Goal: Task Accomplishment & Management: Use online tool/utility

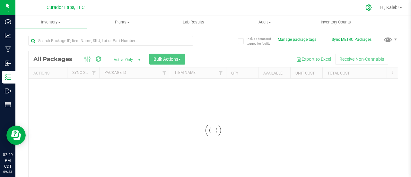
click at [370, 6] on icon at bounding box center [369, 7] width 6 height 6
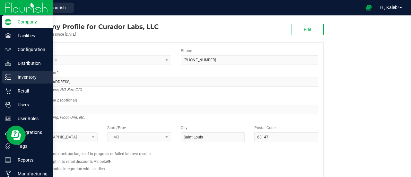
click at [6, 74] on icon at bounding box center [5, 74] width 1 height 1
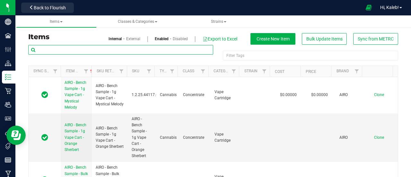
click at [139, 52] on input "text" at bounding box center [120, 50] width 185 height 10
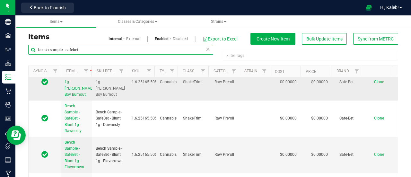
scroll to position [49, 0]
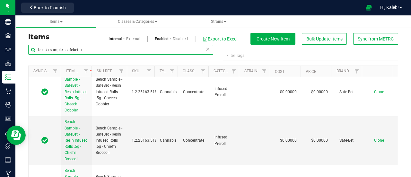
scroll to position [11, 0]
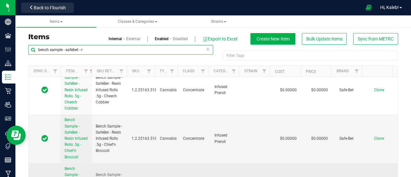
type input "bench sample - safebet - r"
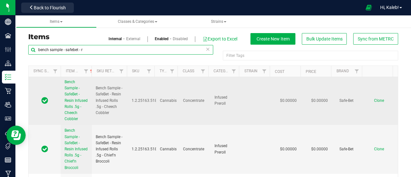
scroll to position [0, 0]
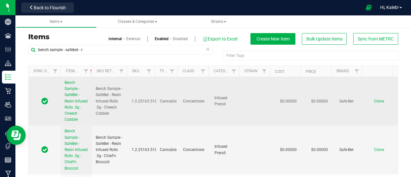
click at [374, 99] on span "Clone" at bounding box center [379, 101] width 10 height 4
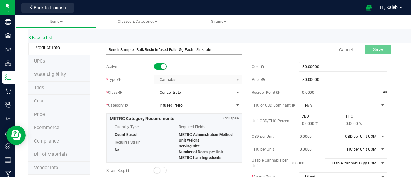
click at [109, 49] on input "Bench Sample - Bulk Resin Infused Rolls .5g Each - Sinkhole" at bounding box center [174, 50] width 136 height 10
type input "Bench Sample - Bulk Resin Infused Rolls .5g Each - Sinkhole"
click at [37, 38] on link "Back to List" at bounding box center [40, 37] width 24 height 4
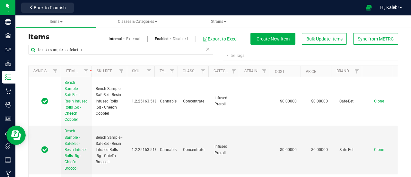
scroll to position [82, 0]
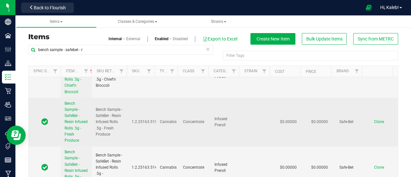
click at [374, 120] on span "Clone" at bounding box center [379, 122] width 10 height 4
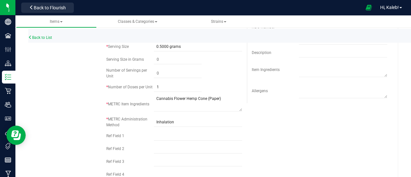
scroll to position [204, 0]
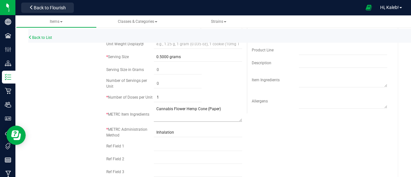
type input "Bench Sample - Bulk Resin Infused Rolls .5g Each - Sinkhole"
click at [221, 117] on textarea at bounding box center [198, 113] width 88 height 16
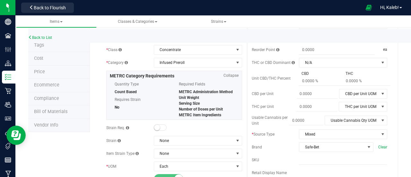
scroll to position [0, 0]
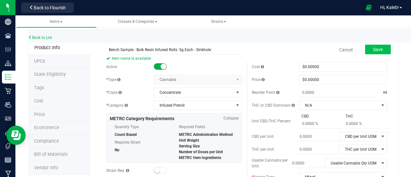
type textarea "Cannabis Flower Hemp Cone (Paper) Live resin extract solvents butane"
click at [376, 48] on span "Save" at bounding box center [378, 49] width 10 height 5
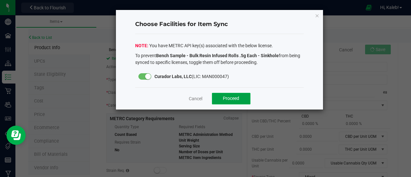
click at [219, 96] on button "Proceed" at bounding box center [231, 99] width 39 height 12
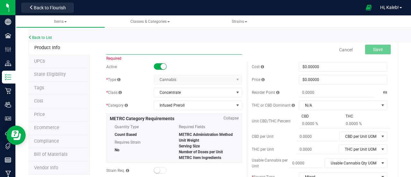
paste input "Bench Sample - Bulk Infused PreRoll .5g Each - Blind Date"
click at [139, 49] on input "Bench Sample - Bulk Infused PreRoll .5g Each - Blind Date" at bounding box center [174, 50] width 136 height 10
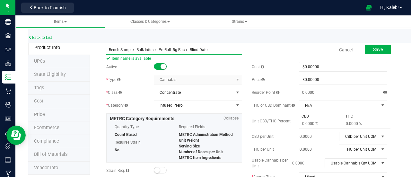
click at [139, 49] on input "Bench Sample - Bulk Infused PreRoll .5g Each - Blind Date" at bounding box center [174, 50] width 136 height 10
click at [187, 50] on input "Bench Sample - SafeBet - Infused PreRoll .5g Each - Blind Date" at bounding box center [174, 50] width 136 height 10
click at [109, 49] on input "Bench Sample - SafeBet - Infused PreRoll .5g - Blind Date" at bounding box center [174, 50] width 136 height 10
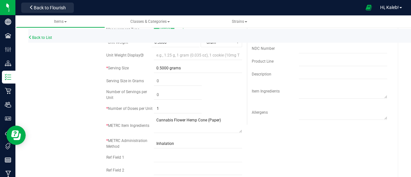
scroll to position [210, 0]
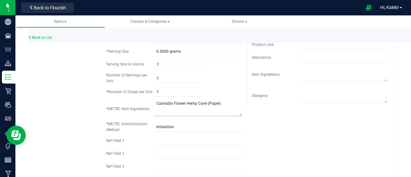
type input "Bench Sample - SafeBet - Infused PreRoll .5g - Blind Date"
click at [225, 111] on textarea at bounding box center [198, 108] width 88 height 16
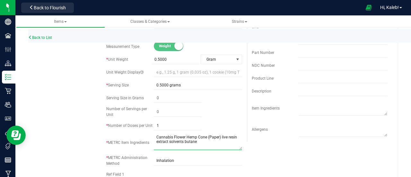
scroll to position [0, 0]
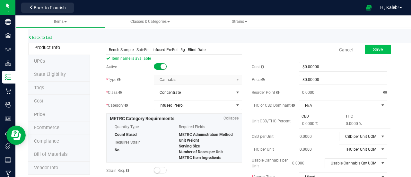
type textarea "Cannabis Flower Hemp Cone (Paper) live resin extract solvents butane"
click at [373, 49] on span "Save" at bounding box center [378, 49] width 10 height 5
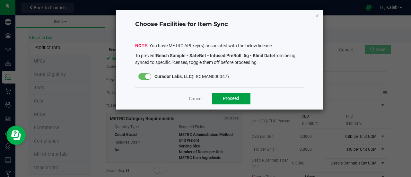
click at [243, 98] on button "Proceed" at bounding box center [231, 99] width 39 height 12
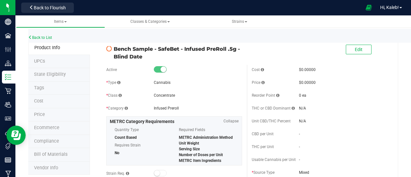
click at [62, 73] on span "State Eligibility" at bounding box center [50, 74] width 32 height 5
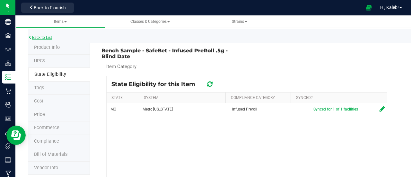
click at [43, 37] on link "Back to List" at bounding box center [40, 37] width 24 height 4
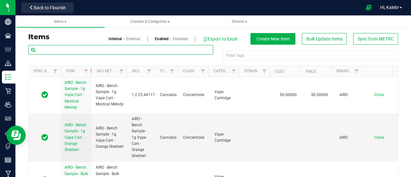
click at [162, 49] on input "text" at bounding box center [120, 50] width 185 height 10
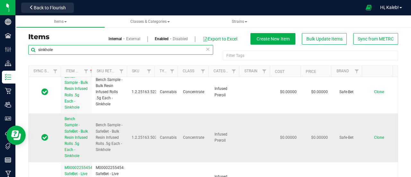
scroll to position [178, 0]
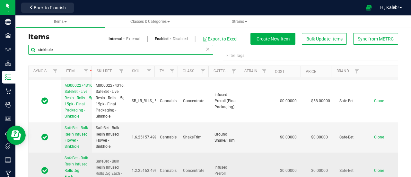
type input "sinkhole"
